Goal: Task Accomplishment & Management: Use online tool/utility

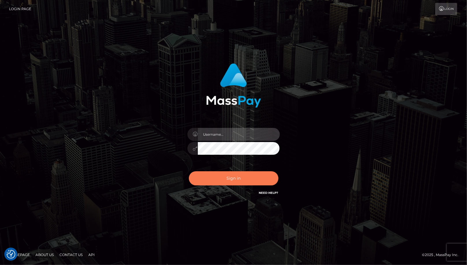
type input "MaryJoy"
click at [227, 179] on button "Sign in" at bounding box center [234, 178] width 90 height 14
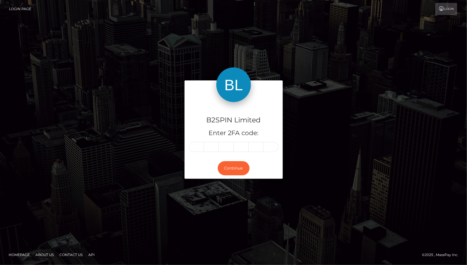
click at [197, 151] on input "text" at bounding box center [196, 147] width 15 height 10
type input "7"
type input "5"
type input "6"
type input "1"
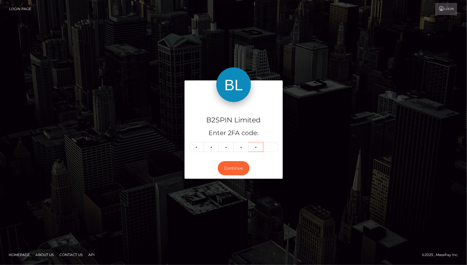
type input "2"
type input "1"
click at [233, 167] on button "Continue" at bounding box center [234, 168] width 32 height 14
click at [243, 166] on button "Continue" at bounding box center [234, 168] width 32 height 14
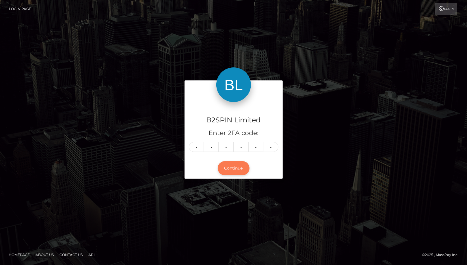
click at [233, 168] on button "Continue" at bounding box center [234, 168] width 32 height 14
click at [235, 162] on button "Continue" at bounding box center [234, 168] width 32 height 14
drag, startPoint x: 235, startPoint y: 162, endPoint x: 232, endPoint y: 165, distance: 3.9
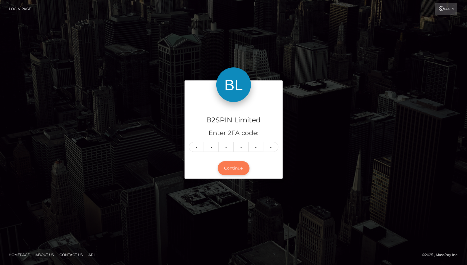
click at [233, 164] on button "Continue" at bounding box center [234, 168] width 32 height 14
click at [232, 165] on button "Continue" at bounding box center [234, 168] width 32 height 14
click at [233, 167] on button "Continue" at bounding box center [234, 168] width 32 height 14
click at [118, 87] on div "B2SPIN Limited Enter 2FA code: 7 5 6 1 2 1 756121 Continue" at bounding box center [233, 132] width 329 height 104
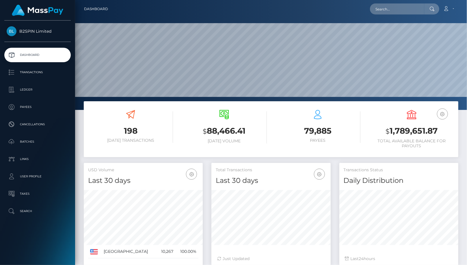
scroll to position [102, 119]
click at [391, 12] on input "text" at bounding box center [397, 8] width 54 height 11
paste input "2ff5047c-f918-49af-821f-fda6003436ca"
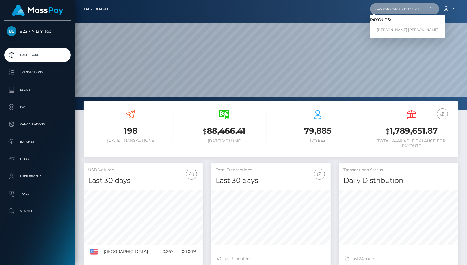
type input "2ff5047c-f918-49af-821f-fda6003436ca"
click at [399, 27] on link "THOMAS GILBERT DUVALL" at bounding box center [407, 30] width 75 height 11
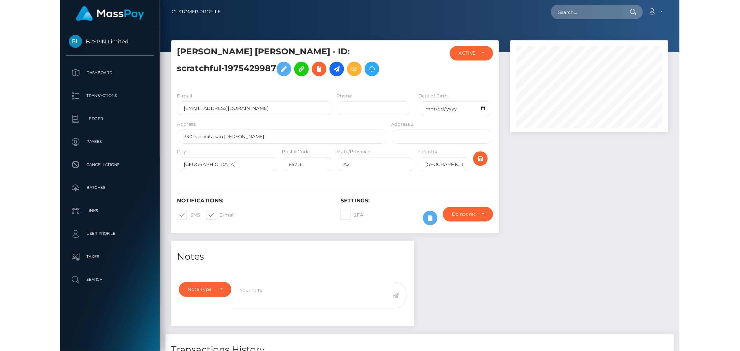
scroll to position [69, 210]
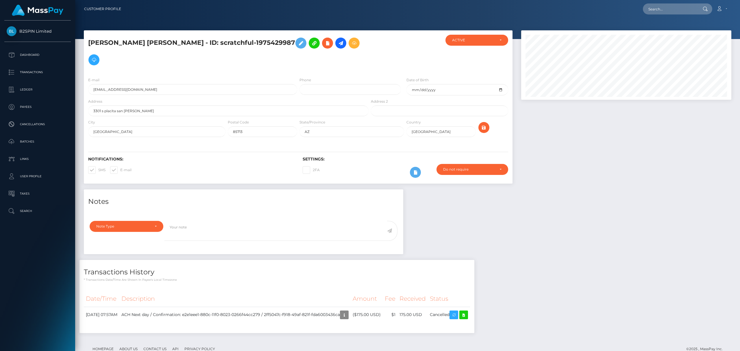
click at [467, 160] on div at bounding box center [626, 109] width 219 height 159
click at [467, 264] on div "Notes Note Type Compliance Clear Compliance General Note Type" at bounding box center [407, 263] width 656 height 149
drag, startPoint x: 344, startPoint y: 323, endPoint x: 361, endPoint y: 308, distance: 22.5
click at [342, 264] on footer "Homepage About Us Contact Us API Privacy Policy © 2025 , MassPay Inc." at bounding box center [407, 349] width 647 height 20
click at [348, 264] on icon "button" at bounding box center [344, 314] width 7 height 7
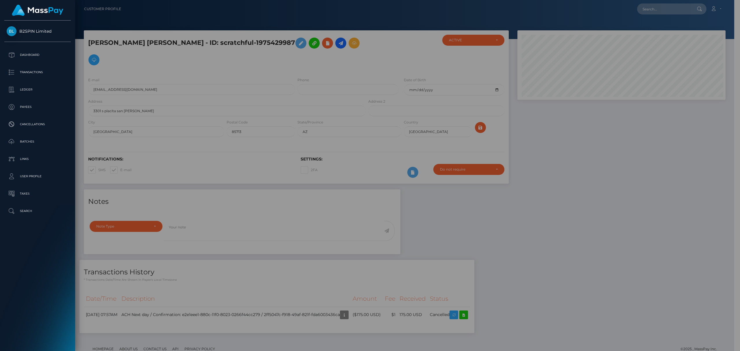
scroll to position [288840, 288701]
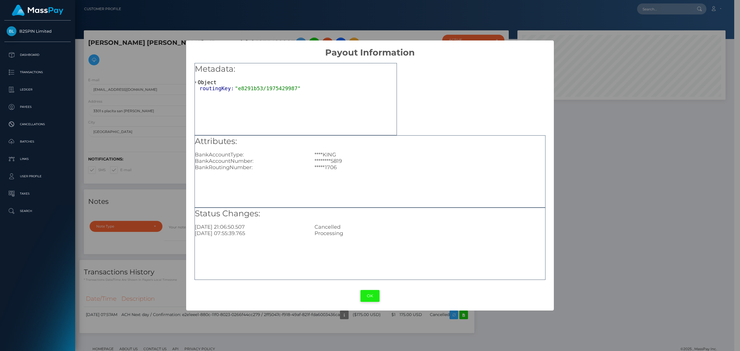
click at [371, 264] on button "OK" at bounding box center [369, 296] width 19 height 12
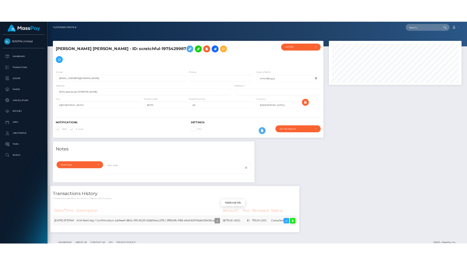
scroll to position [69, 210]
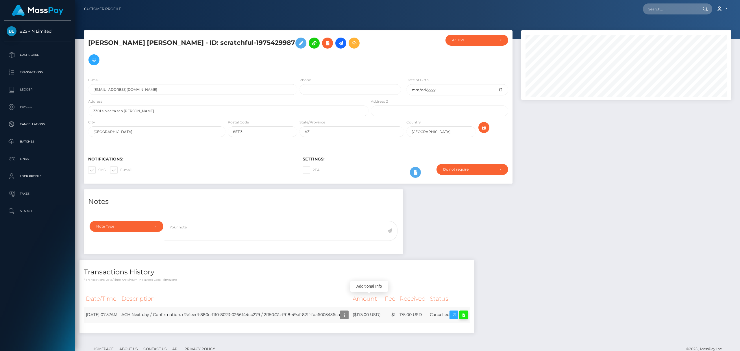
click at [467, 264] on icon at bounding box center [463, 314] width 7 height 7
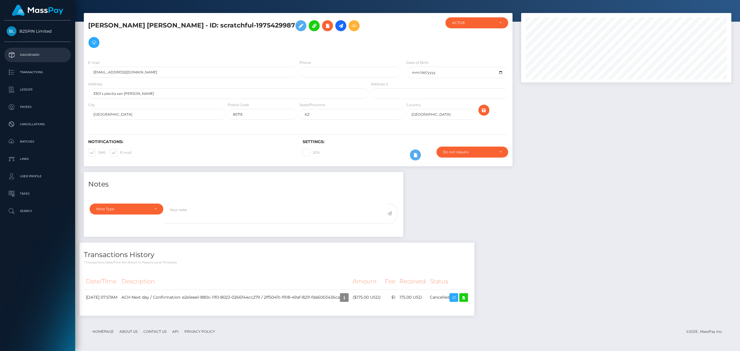
click at [30, 54] on p "Dashboard" at bounding box center [38, 55] width 62 height 9
click at [31, 72] on p "Transactions" at bounding box center [38, 72] width 62 height 9
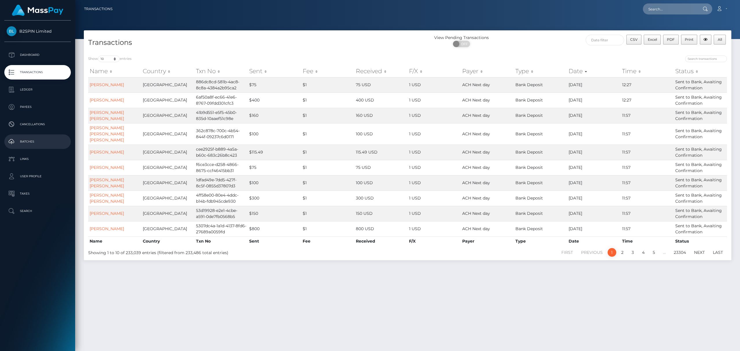
click at [33, 142] on p "Batches" at bounding box center [38, 141] width 62 height 9
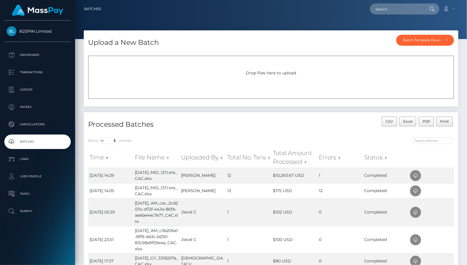
drag, startPoint x: 238, startPoint y: 58, endPoint x: 252, endPoint y: 36, distance: 25.3
click at [252, 36] on div "Upload a New Batch Batch Template Download AED payout ARS payout AUD payout BRL…" at bounding box center [271, 68] width 375 height 76
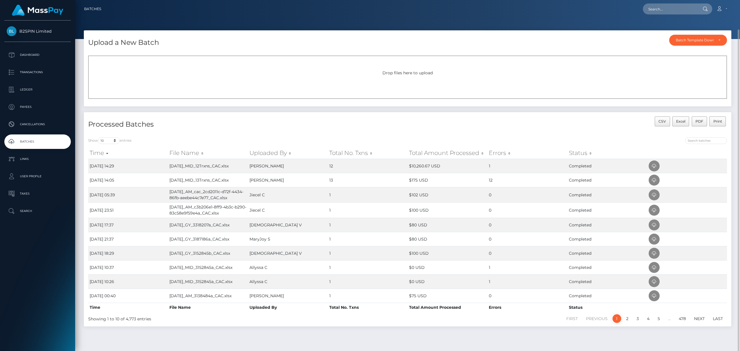
scroll to position [15, 0]
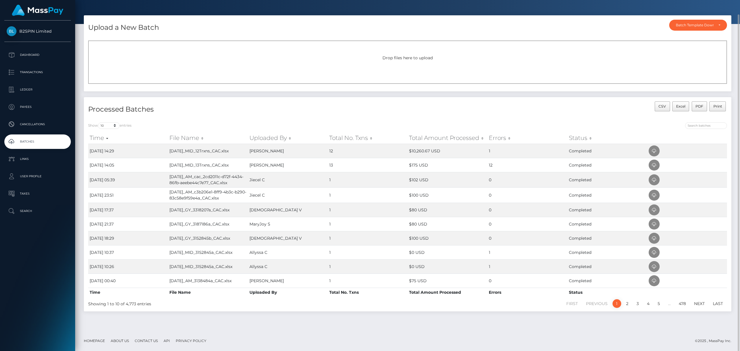
click at [292, 41] on div "Drop files here to upload" at bounding box center [407, 61] width 638 height 43
click at [626, 305] on link "2" at bounding box center [627, 303] width 9 height 9
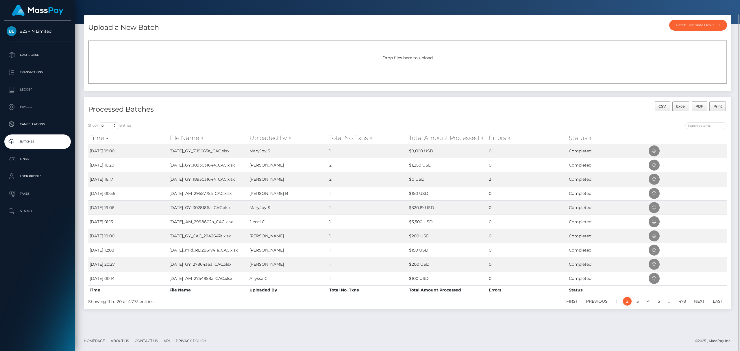
click at [626, 305] on link "2" at bounding box center [627, 301] width 9 height 9
click at [636, 302] on link "3" at bounding box center [637, 301] width 9 height 9
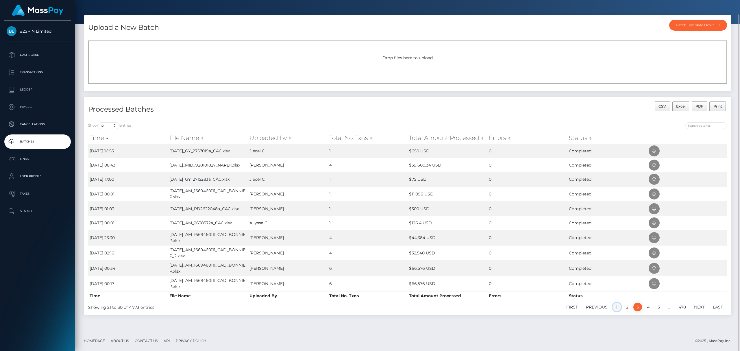
click at [615, 305] on link "1" at bounding box center [616, 306] width 9 height 9
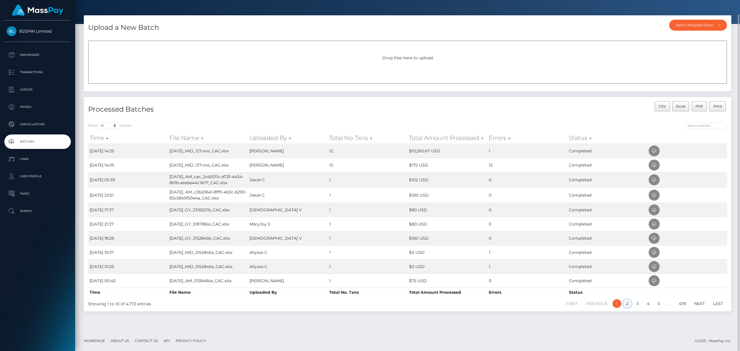
click at [625, 304] on link "2" at bounding box center [627, 303] width 9 height 9
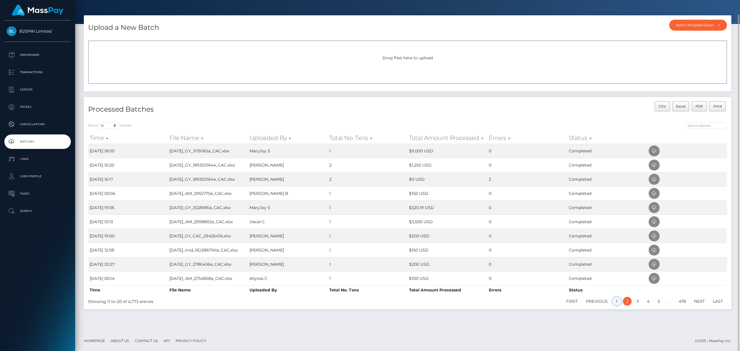
click at [616, 302] on link "1" at bounding box center [616, 301] width 9 height 9
